Goal: Task Accomplishment & Management: Complete application form

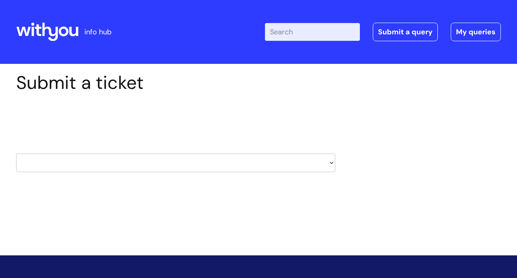
click at [329, 163] on select "HR / People IT and Support Clinical Drug Alerts Finance Accounts Data Support T…" at bounding box center [175, 162] width 319 height 19
select select "learning_and_development"
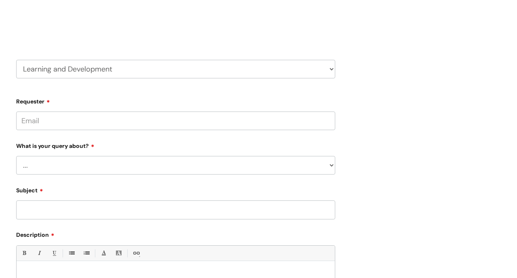
scroll to position [98, 0]
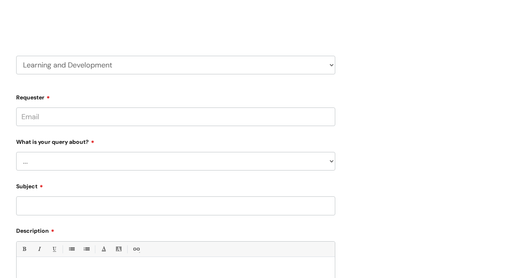
click at [79, 116] on input "Requester" at bounding box center [175, 116] width 319 height 19
type input "claire.rouse@wearewithyou.org.uk"
click at [80, 160] on select "... Question about a training course or session booking Ask about apprenticeshi…" at bounding box center [175, 161] width 319 height 19
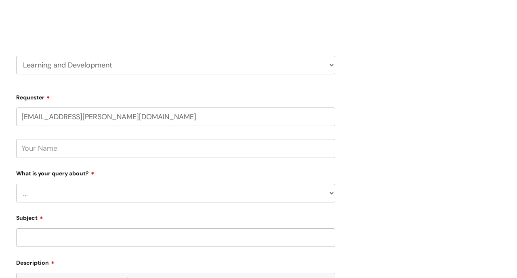
select select "Can’t log in or access learning"
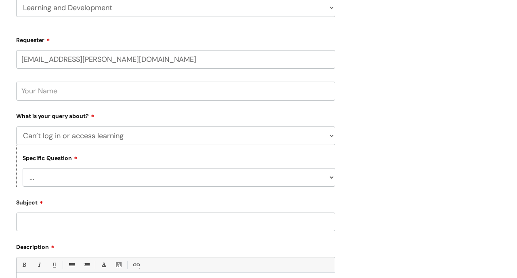
scroll to position [155, 0]
click at [334, 177] on select "... Issue accessing WithYou Learning Issue accessing an internal course Issue a…" at bounding box center [179, 177] width 312 height 19
select select "Issue accessing WithYou Learning"
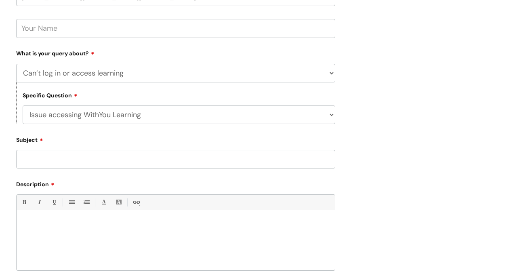
scroll to position [219, 0]
click at [193, 160] on input "Subject" at bounding box center [175, 157] width 319 height 19
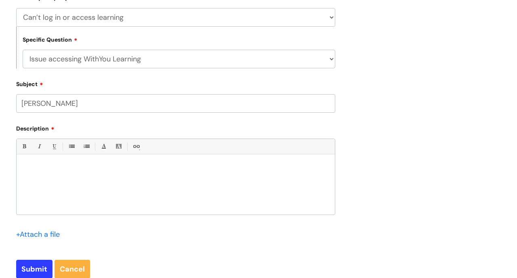
scroll to position [274, 0]
type input "Dillon Grimshaw"
click at [75, 169] on p at bounding box center [176, 167] width 306 height 7
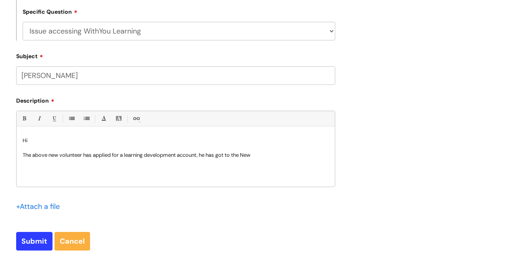
scroll to position [302, 0]
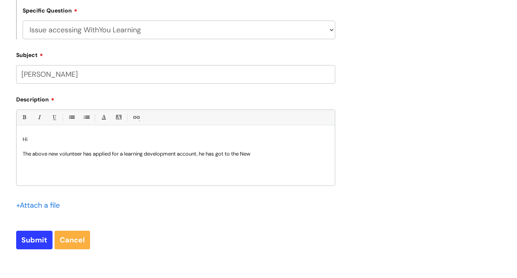
click at [268, 155] on p "The above new volunteer has applied for a learning development account, he has …" at bounding box center [176, 153] width 306 height 7
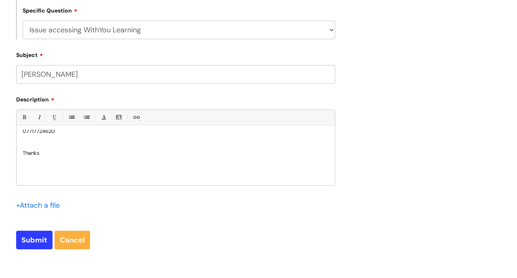
scroll to position [66, 0]
click at [41, 241] on input "Submit" at bounding box center [34, 240] width 36 height 19
type input "Please Wait..."
